Goal: Task Accomplishment & Management: Use online tool/utility

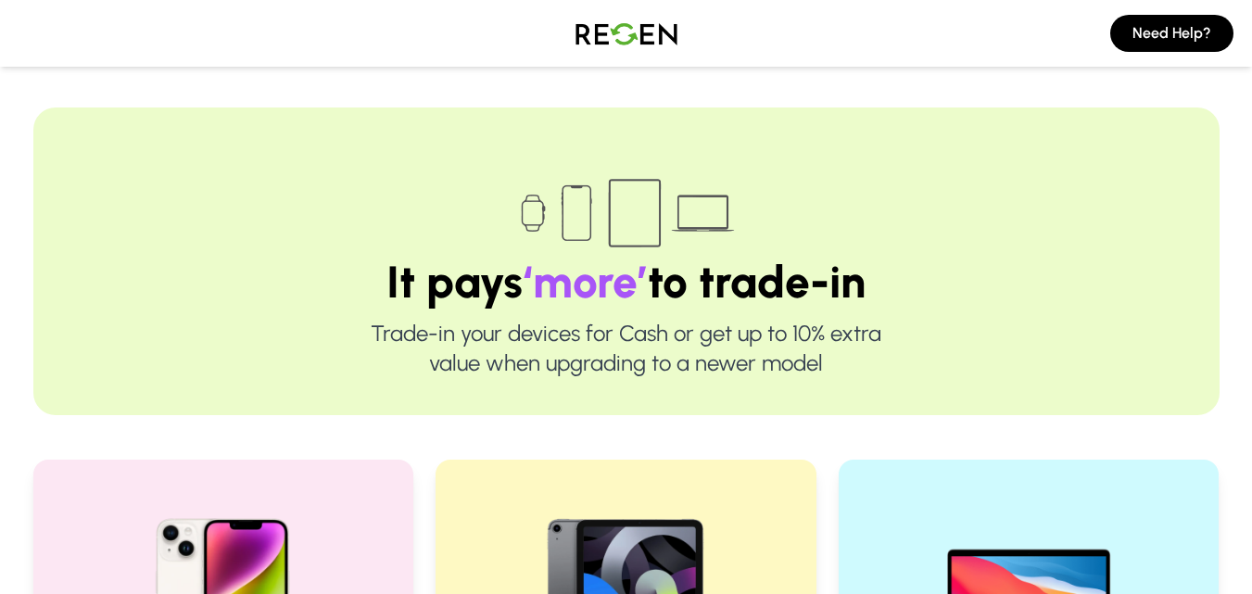
click at [336, 523] on img at bounding box center [223, 600] width 237 height 237
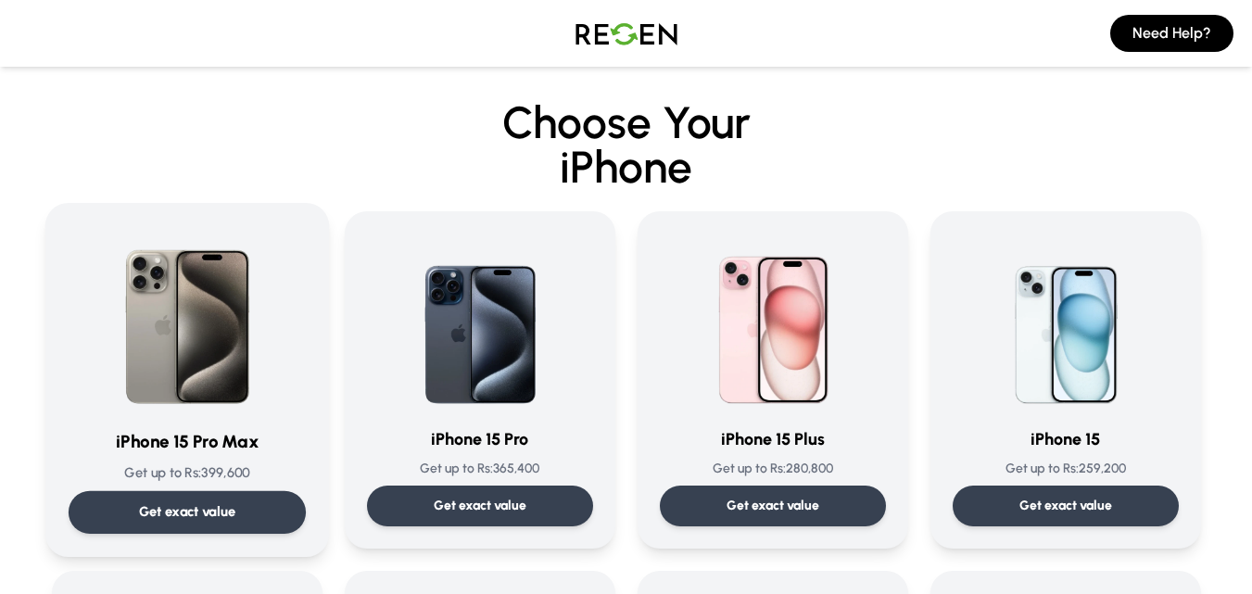
click at [179, 502] on p "Get exact value" at bounding box center [186, 511] width 97 height 19
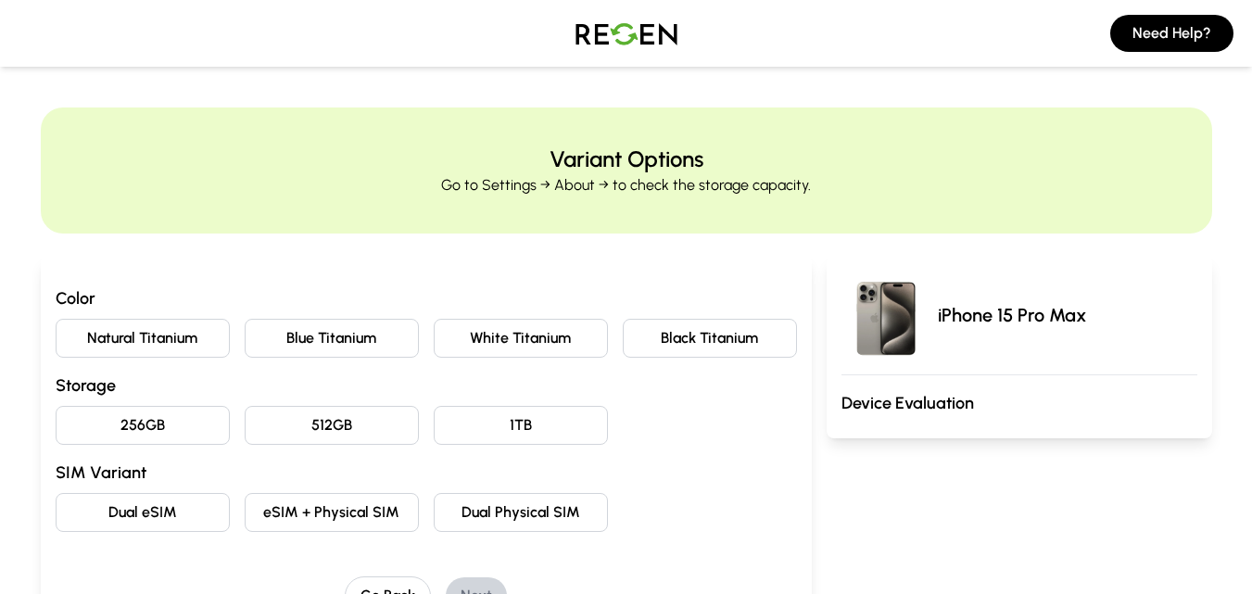
click at [163, 343] on button "Natural Titanium" at bounding box center [143, 338] width 174 height 39
click at [195, 417] on button "256GB" at bounding box center [143, 425] width 174 height 39
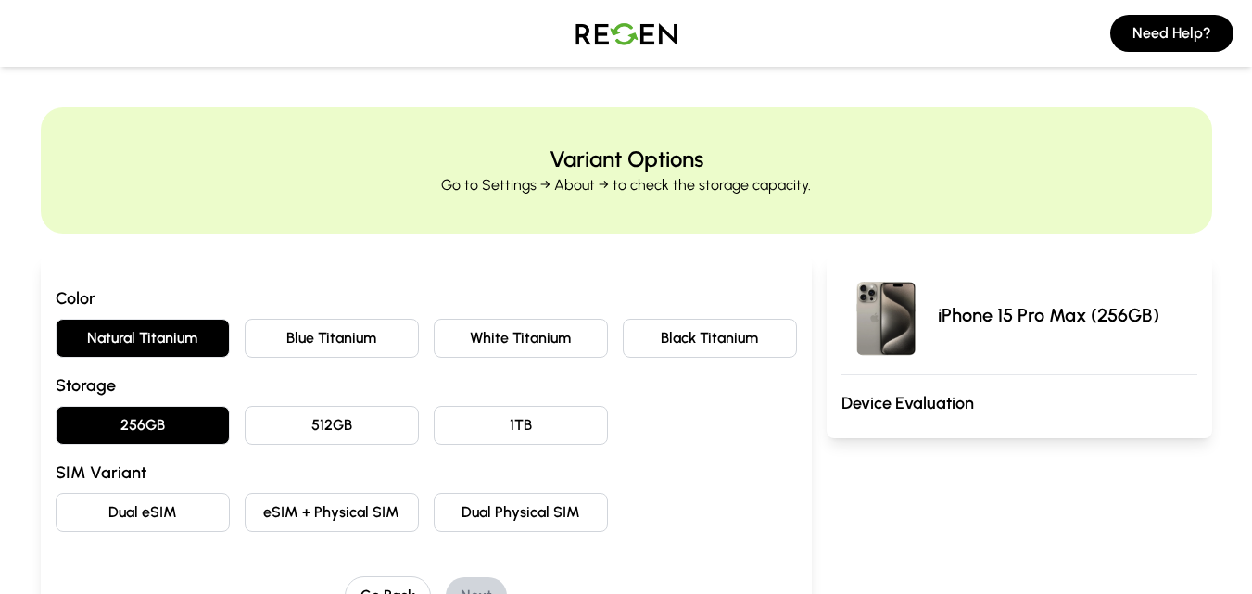
click at [280, 499] on button "eSIM + Physical SIM" at bounding box center [332, 512] width 174 height 39
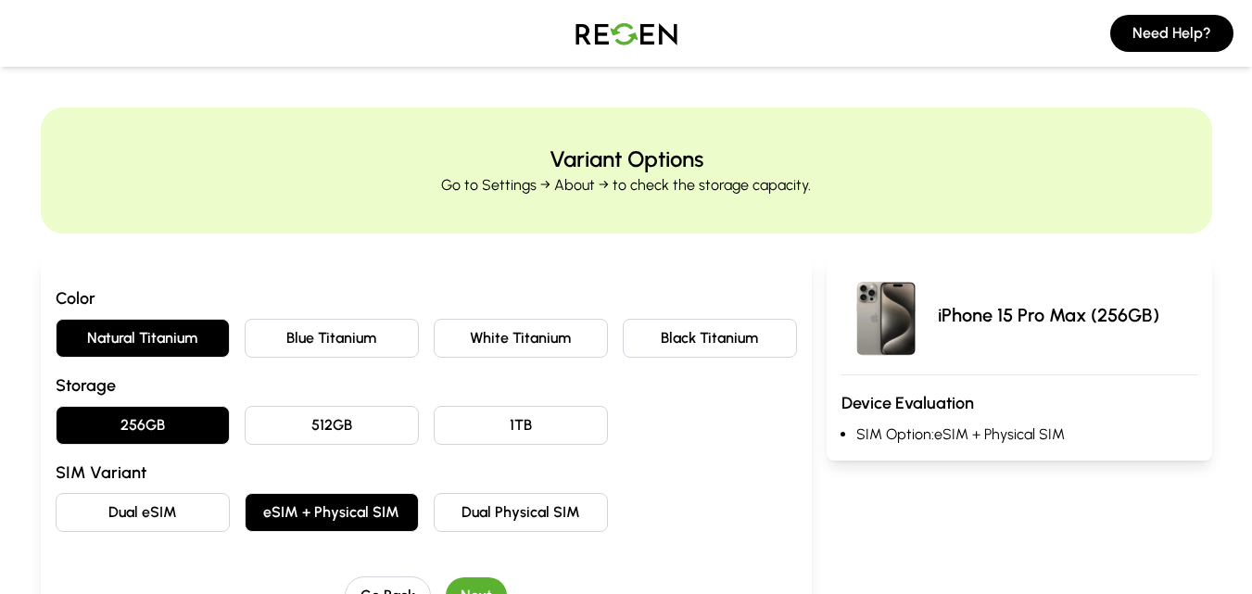
click at [480, 588] on button "Next" at bounding box center [476, 595] width 61 height 37
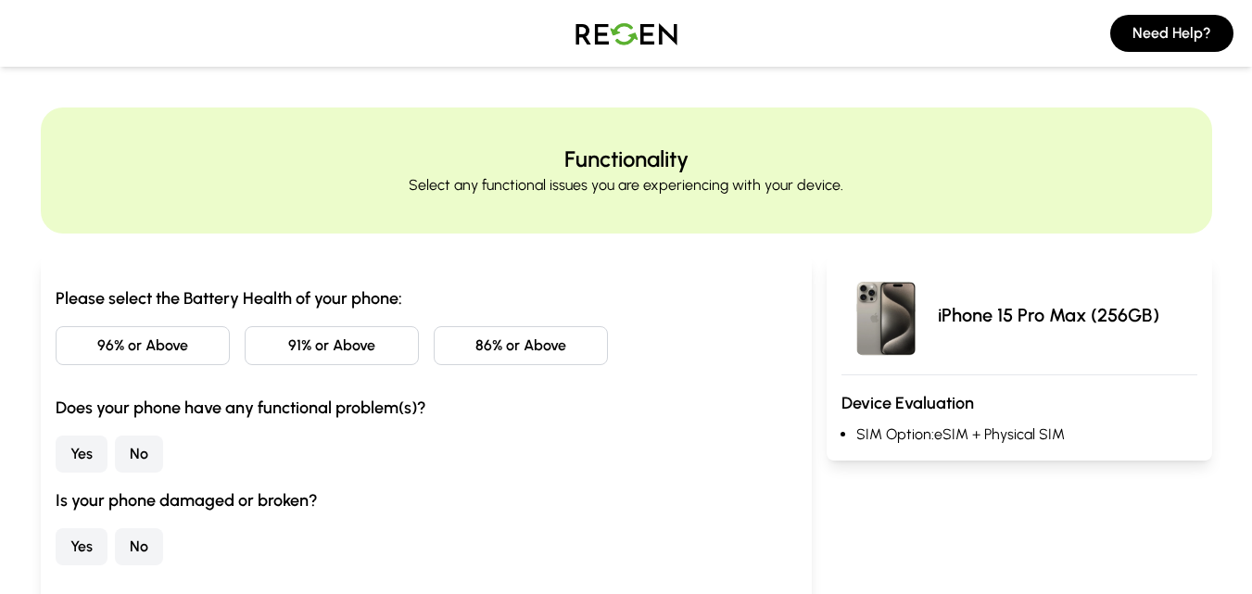
click at [87, 339] on button "96% or Above" at bounding box center [143, 345] width 174 height 39
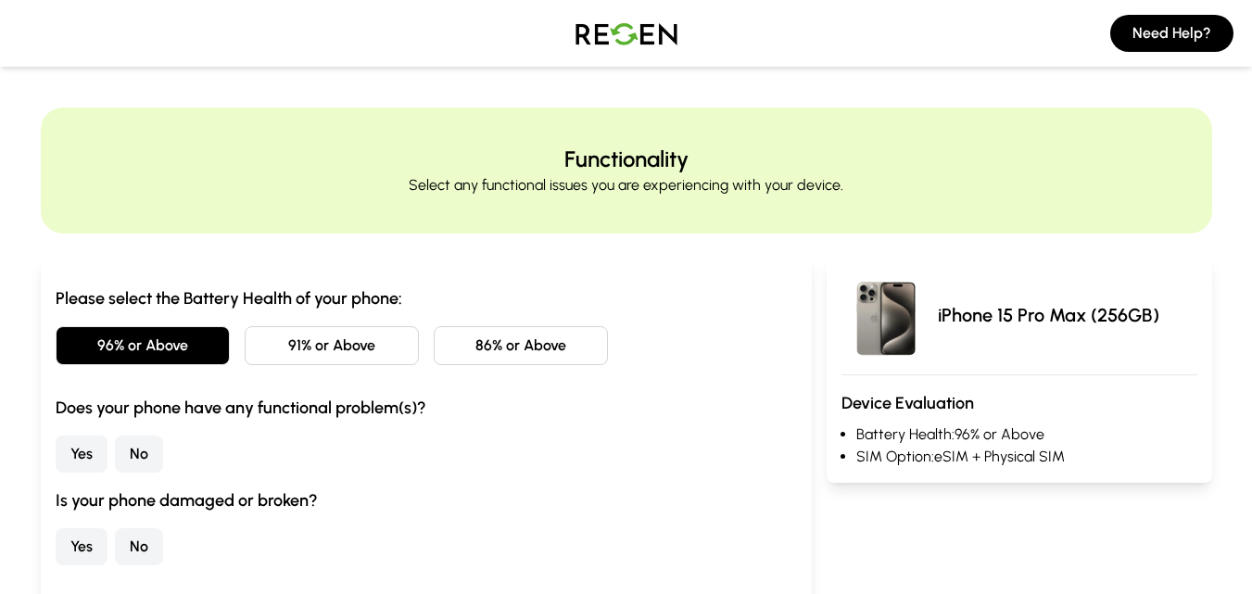
click at [87, 451] on button "Yes" at bounding box center [82, 454] width 52 height 37
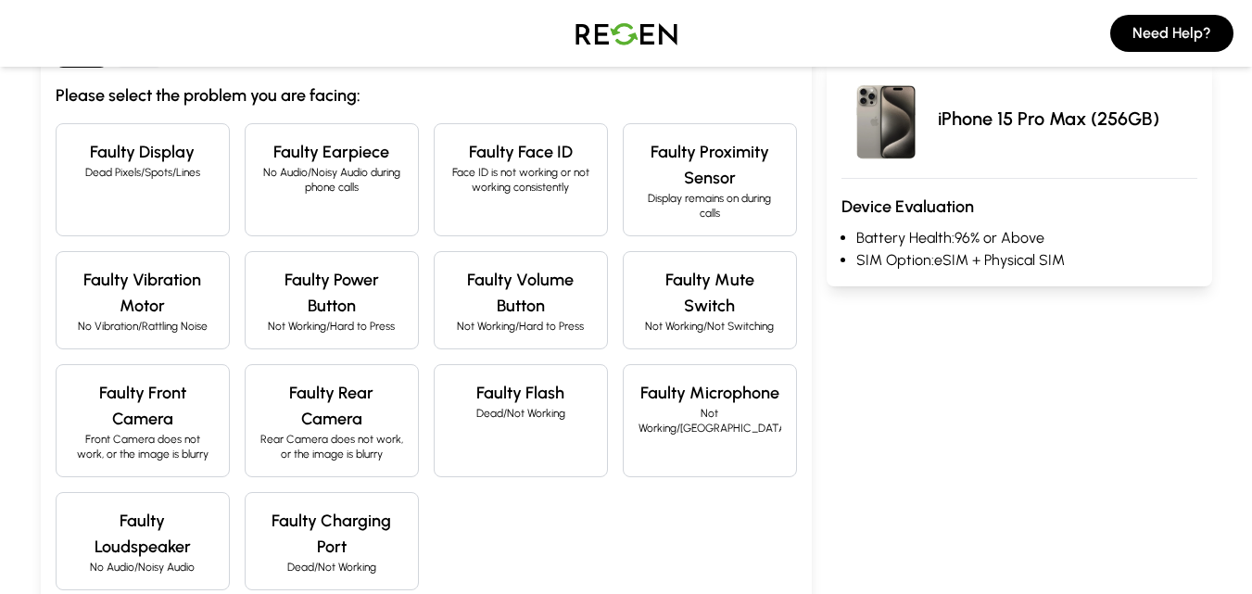
scroll to position [371, 0]
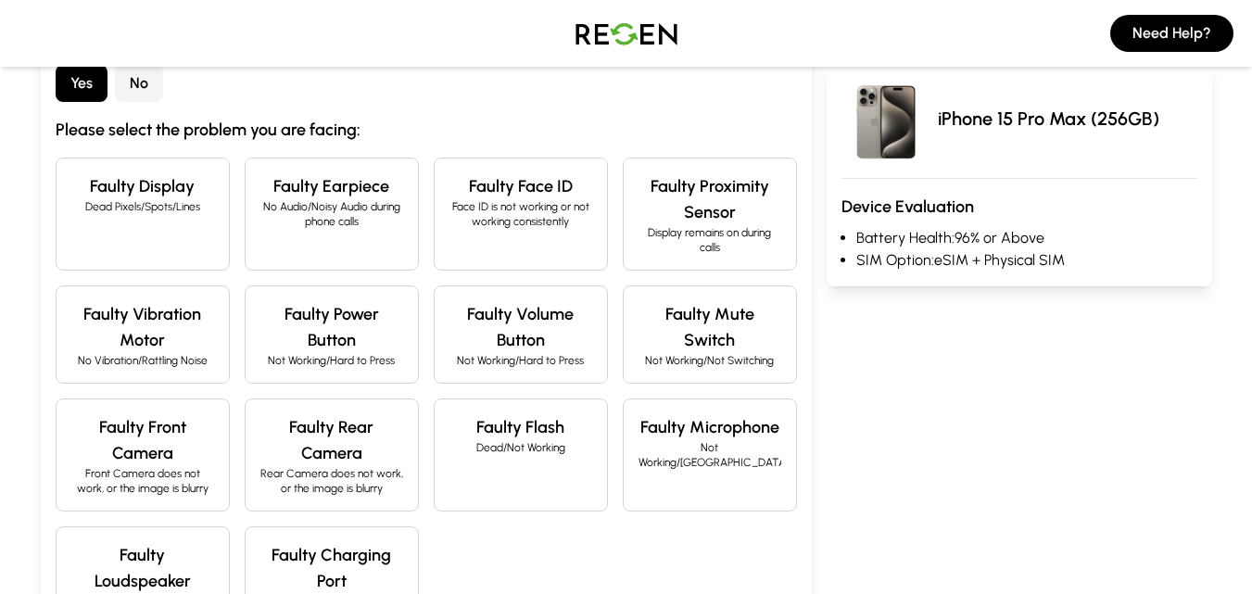
click at [137, 94] on button "No" at bounding box center [139, 83] width 48 height 37
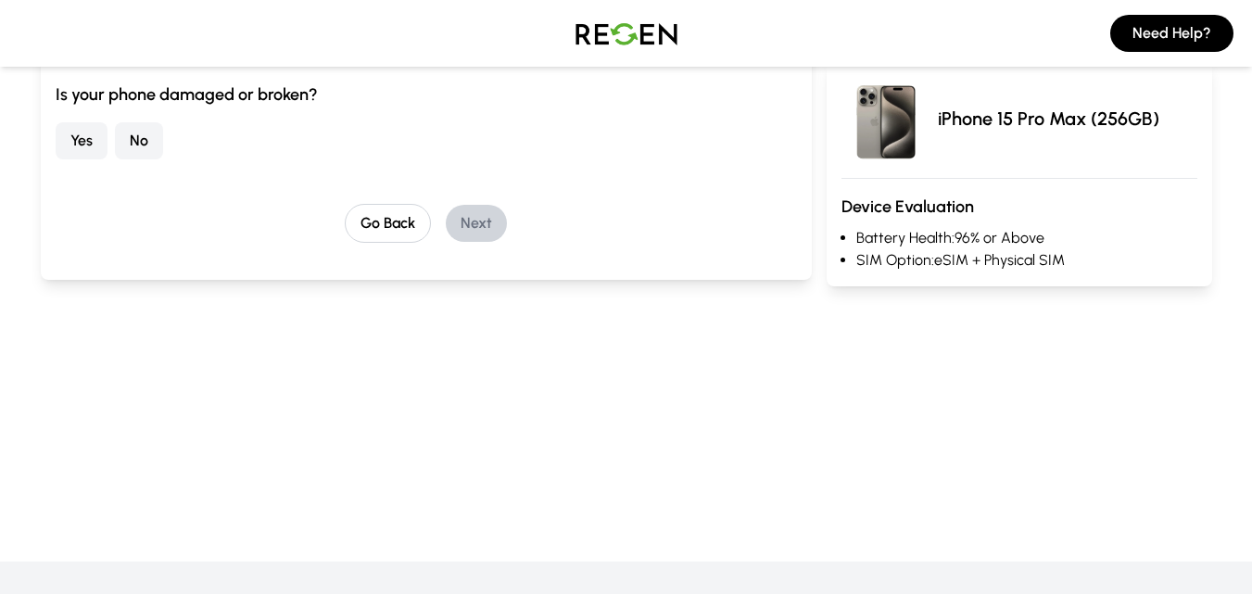
scroll to position [408, 0]
click at [124, 132] on button "No" at bounding box center [139, 138] width 48 height 37
click at [488, 228] on button "Next" at bounding box center [476, 221] width 61 height 37
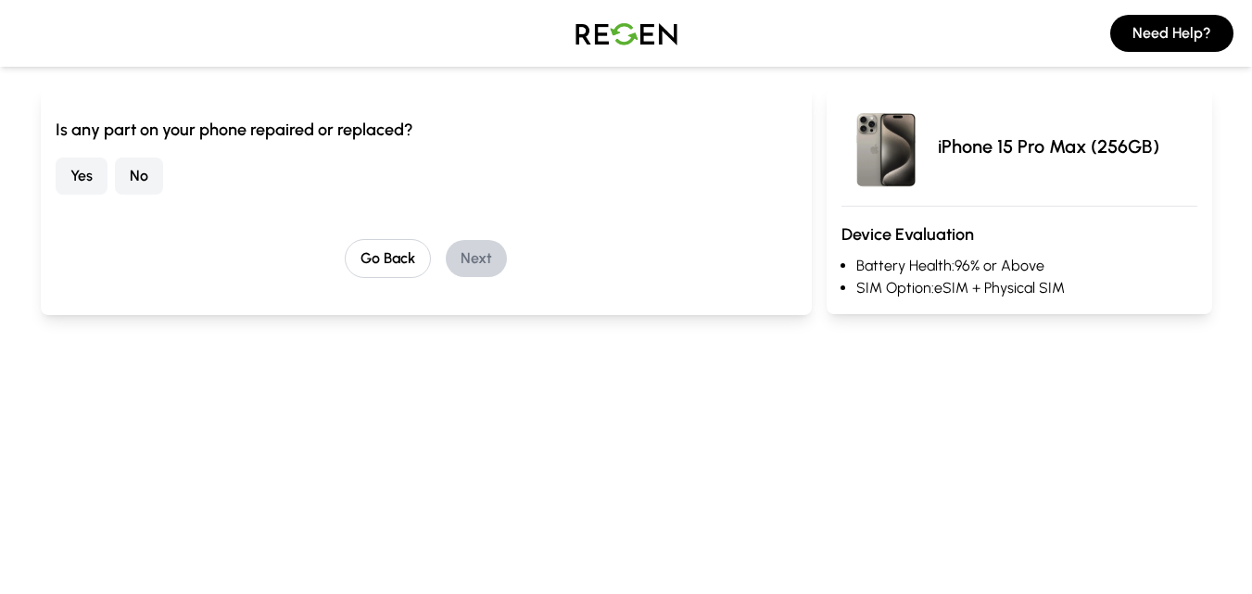
click at [108, 179] on div "Yes No" at bounding box center [426, 176] width 741 height 37
click at [100, 179] on button "Yes" at bounding box center [82, 176] width 52 height 37
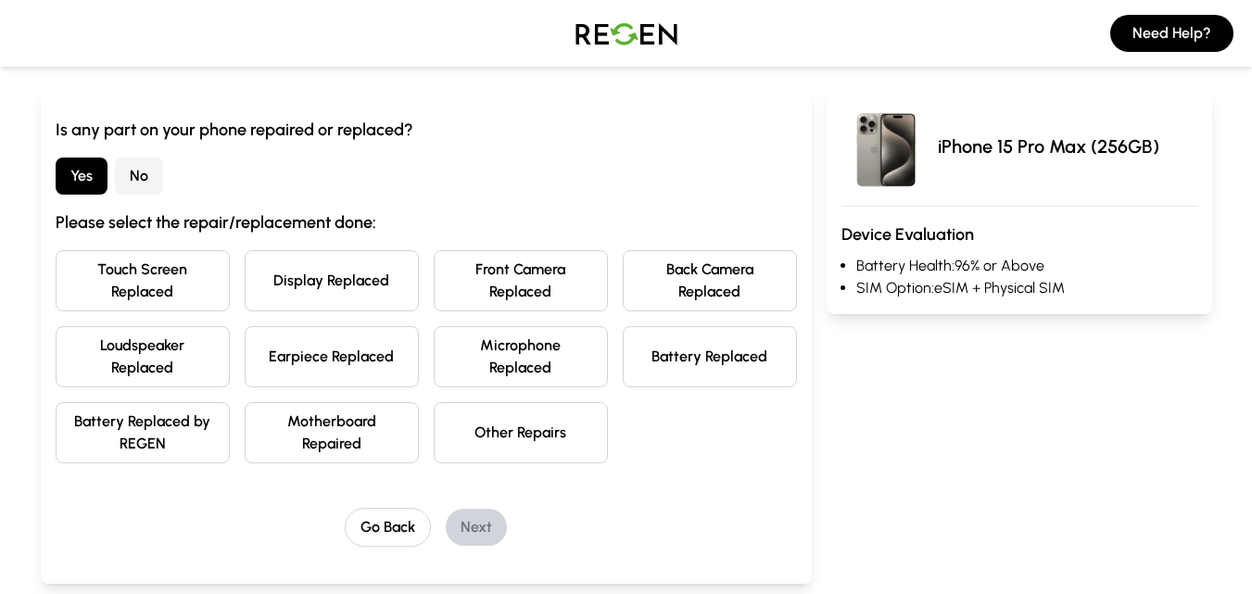
click at [285, 303] on button "Display Replaced" at bounding box center [332, 280] width 174 height 61
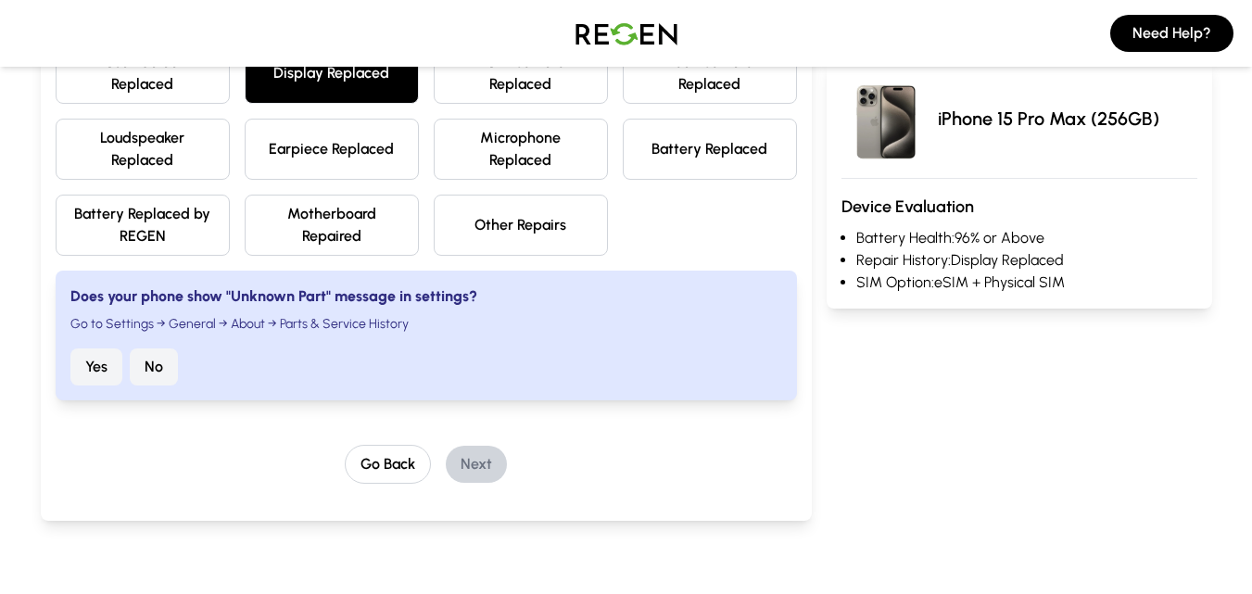
scroll to position [391, 0]
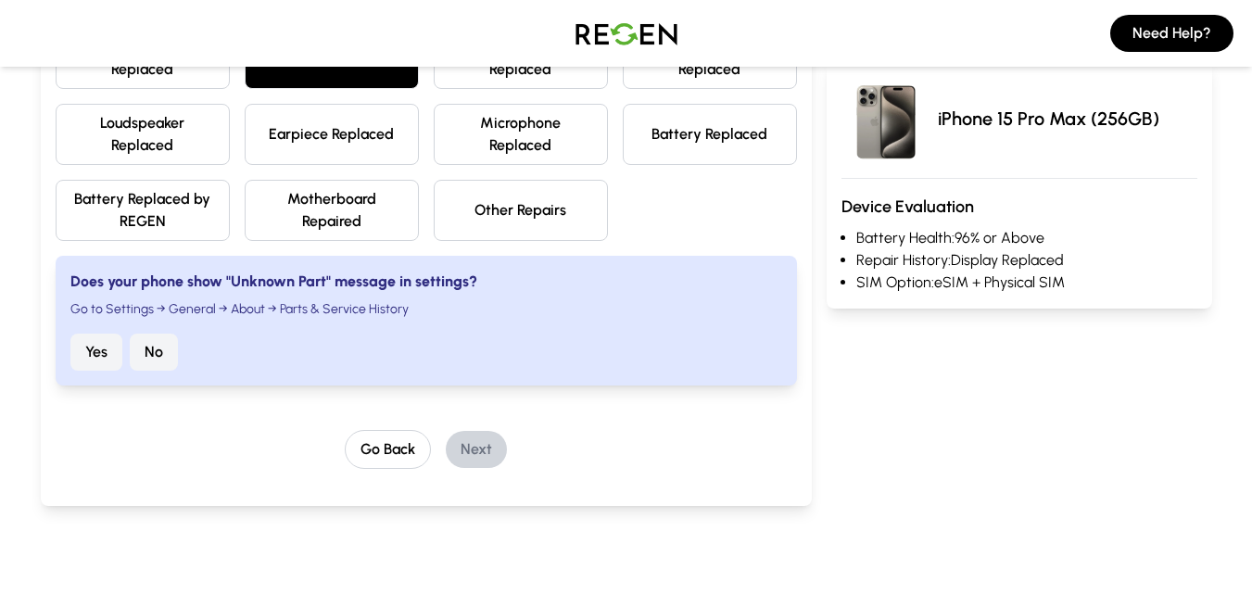
click at [107, 360] on button "Yes" at bounding box center [96, 352] width 52 height 37
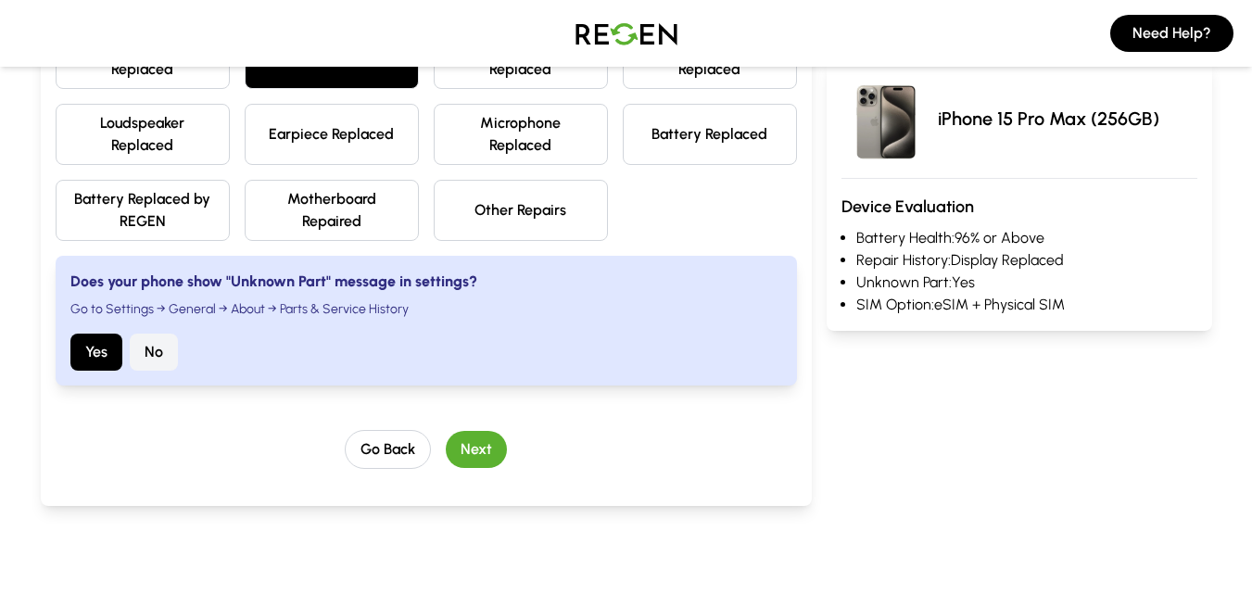
click at [492, 448] on button "Next" at bounding box center [476, 449] width 61 height 37
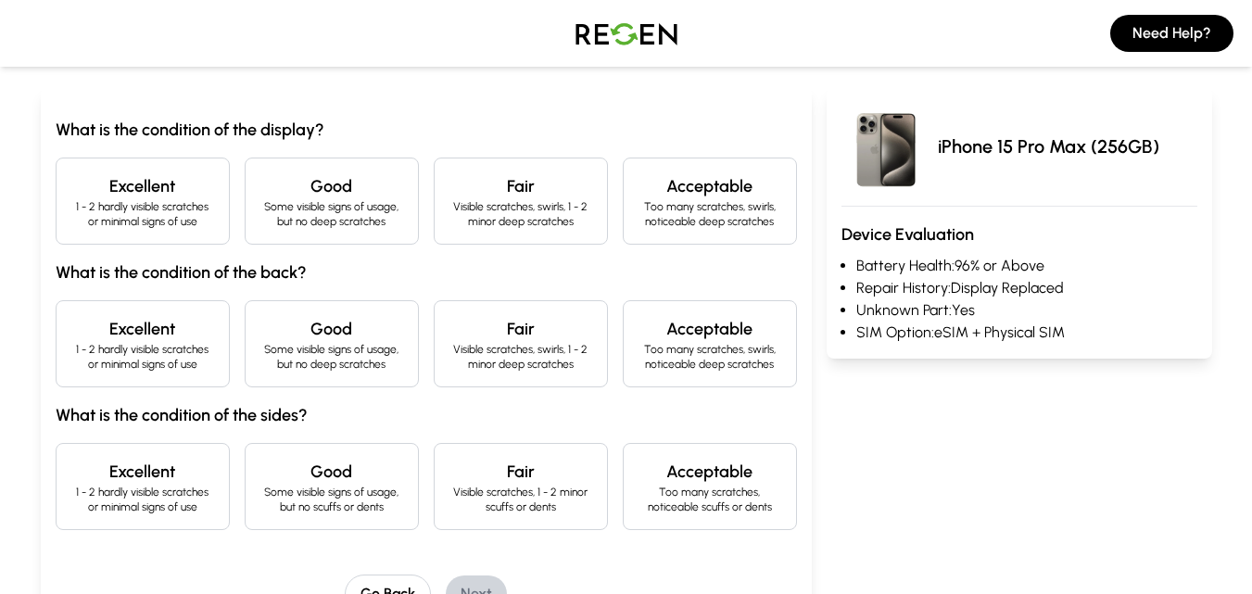
scroll to position [165, 0]
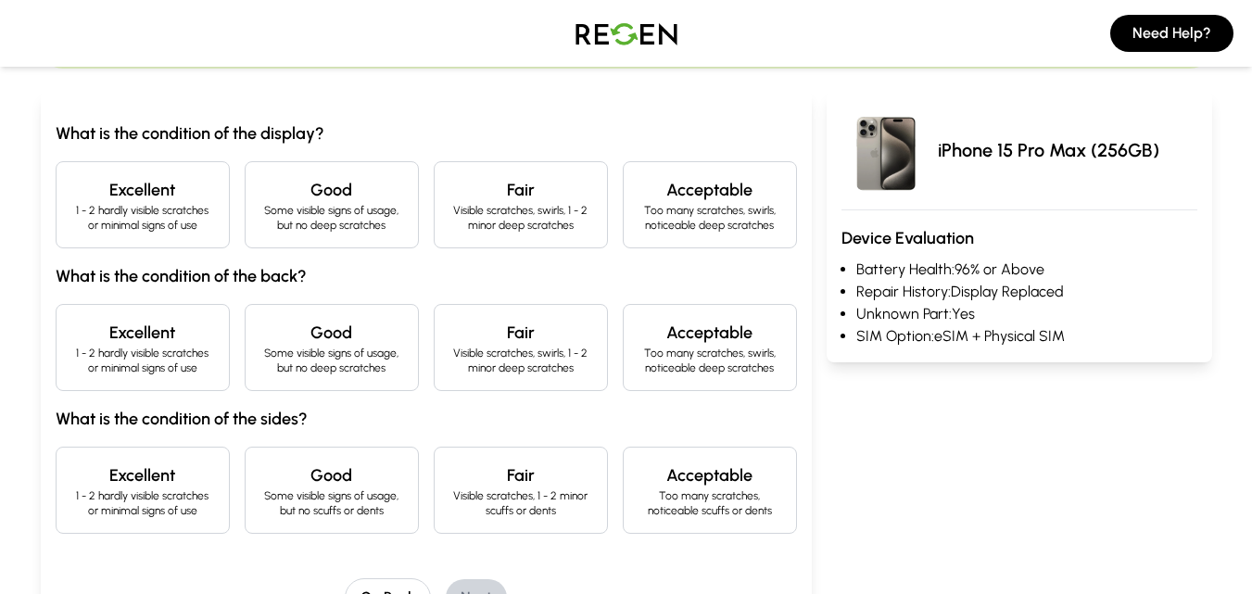
click at [166, 209] on p "1 - 2 hardly visible scratches or minimal signs of use" at bounding box center [142, 218] width 143 height 30
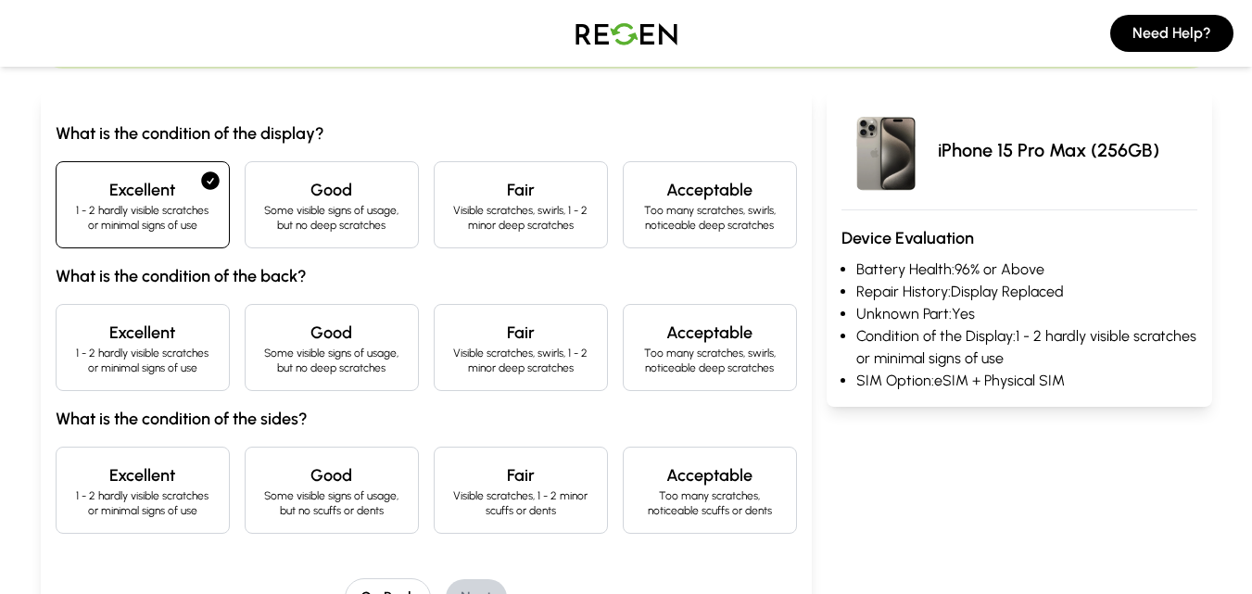
click at [165, 342] on h4 "Excellent" at bounding box center [142, 333] width 143 height 26
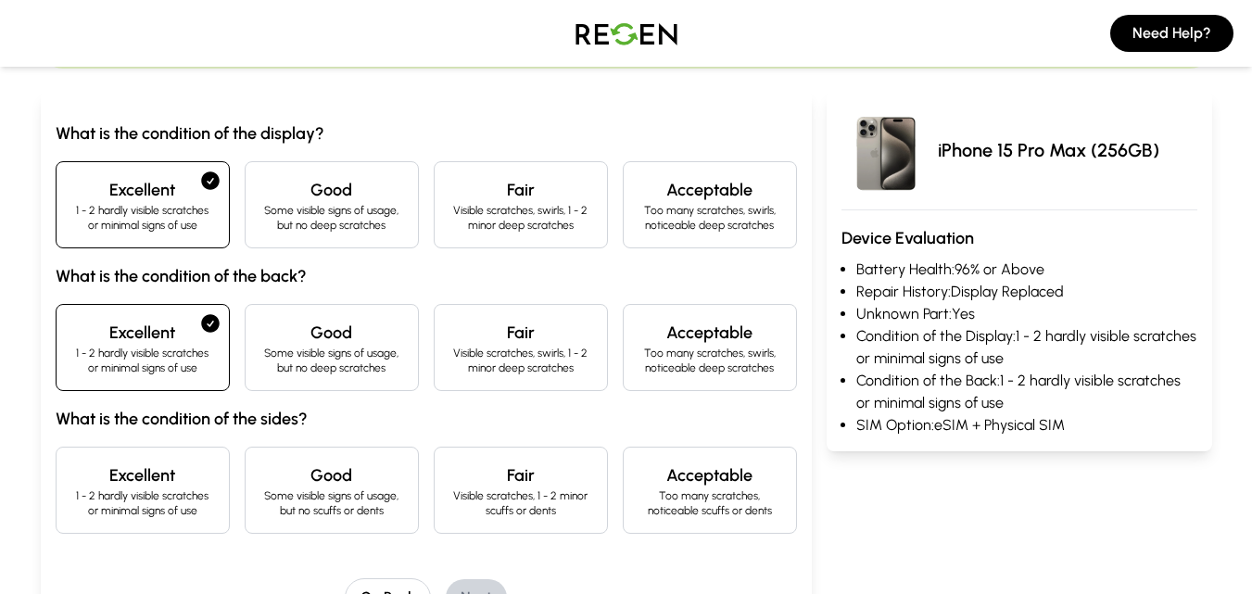
click at [170, 441] on div "What is the condition of the display? Excellent 1 - 2 hardly visible scratches …" at bounding box center [426, 326] width 741 height 413
click at [178, 456] on div "Excellent 1 - 2 hardly visible scratches or minimal signs of use" at bounding box center [143, 490] width 174 height 87
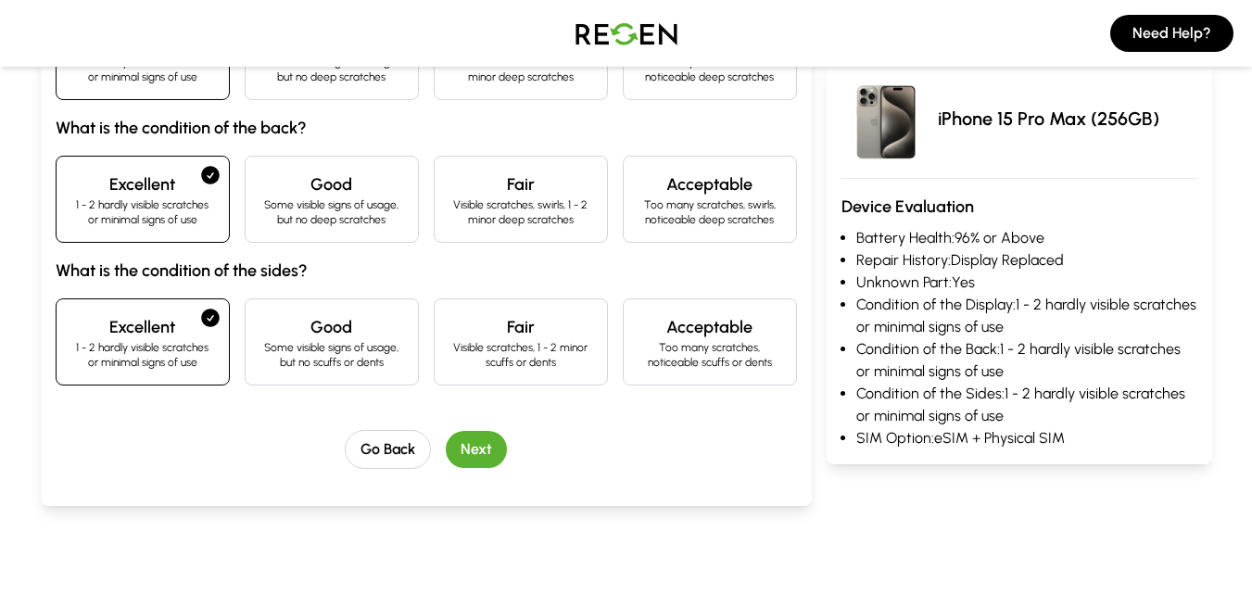
click at [464, 438] on button "Next" at bounding box center [476, 449] width 61 height 37
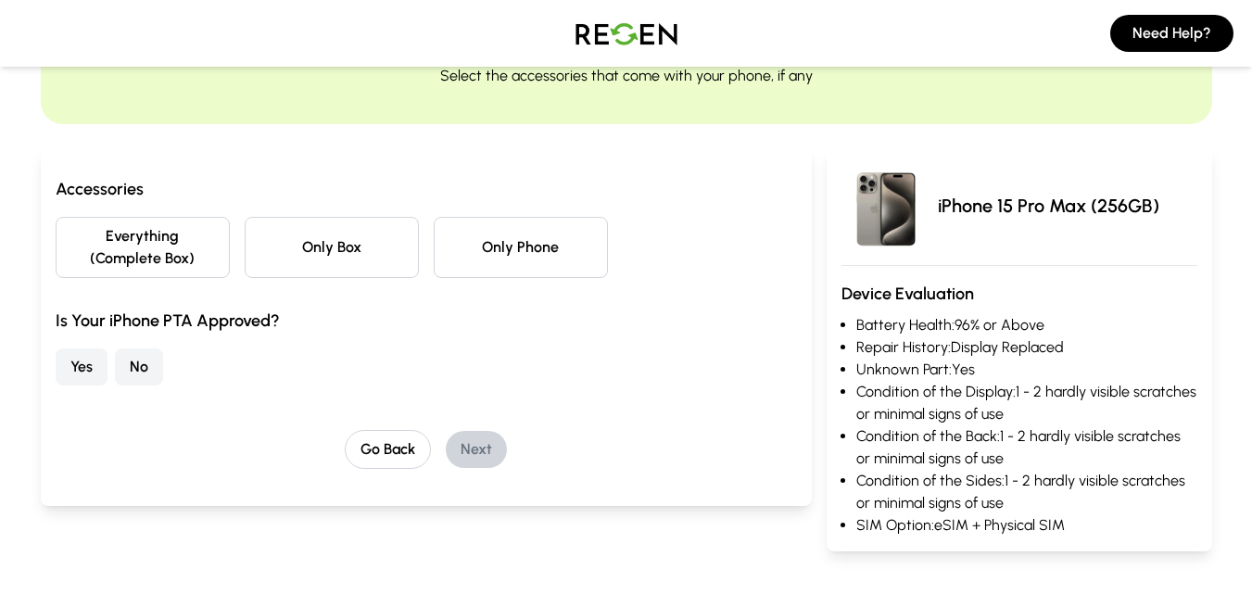
click at [501, 265] on button "Only Phone" at bounding box center [521, 247] width 174 height 61
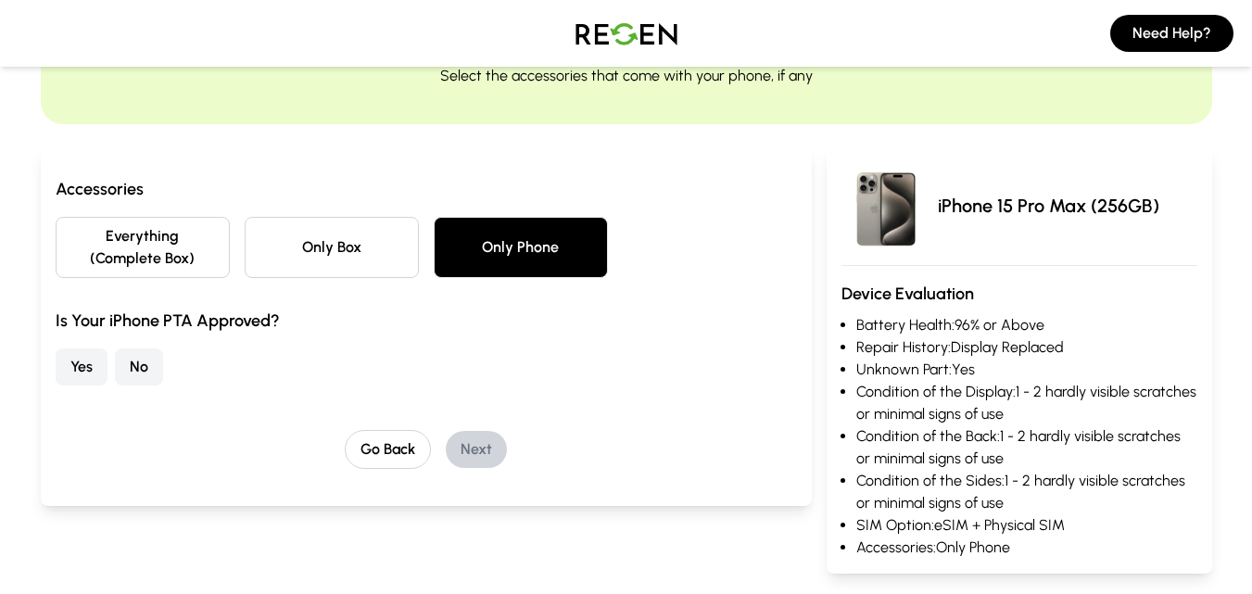
click at [157, 350] on button "No" at bounding box center [139, 366] width 48 height 37
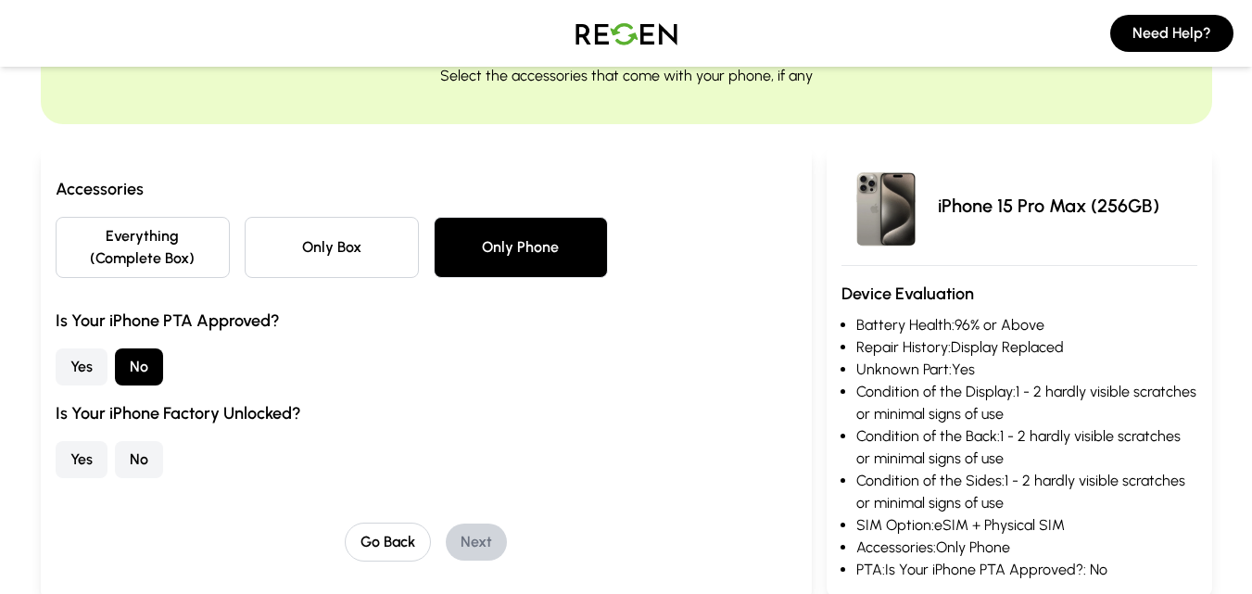
click at [66, 475] on button "Yes" at bounding box center [82, 459] width 52 height 37
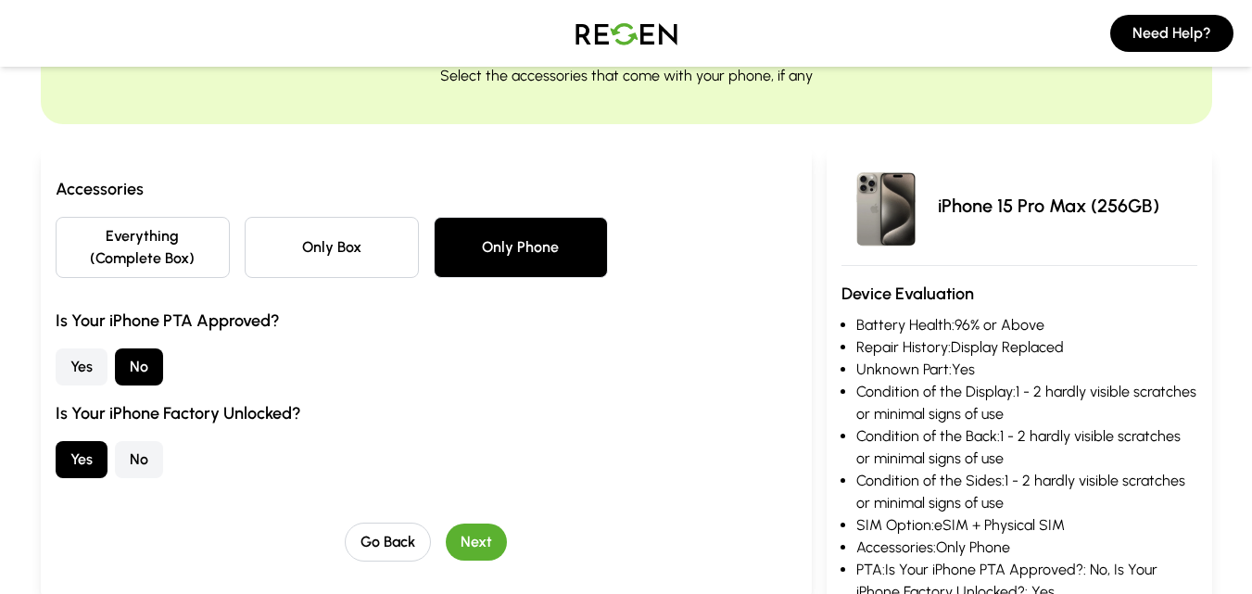
click at [493, 537] on button "Next" at bounding box center [476, 542] width 61 height 37
